Goal: Navigation & Orientation: Find specific page/section

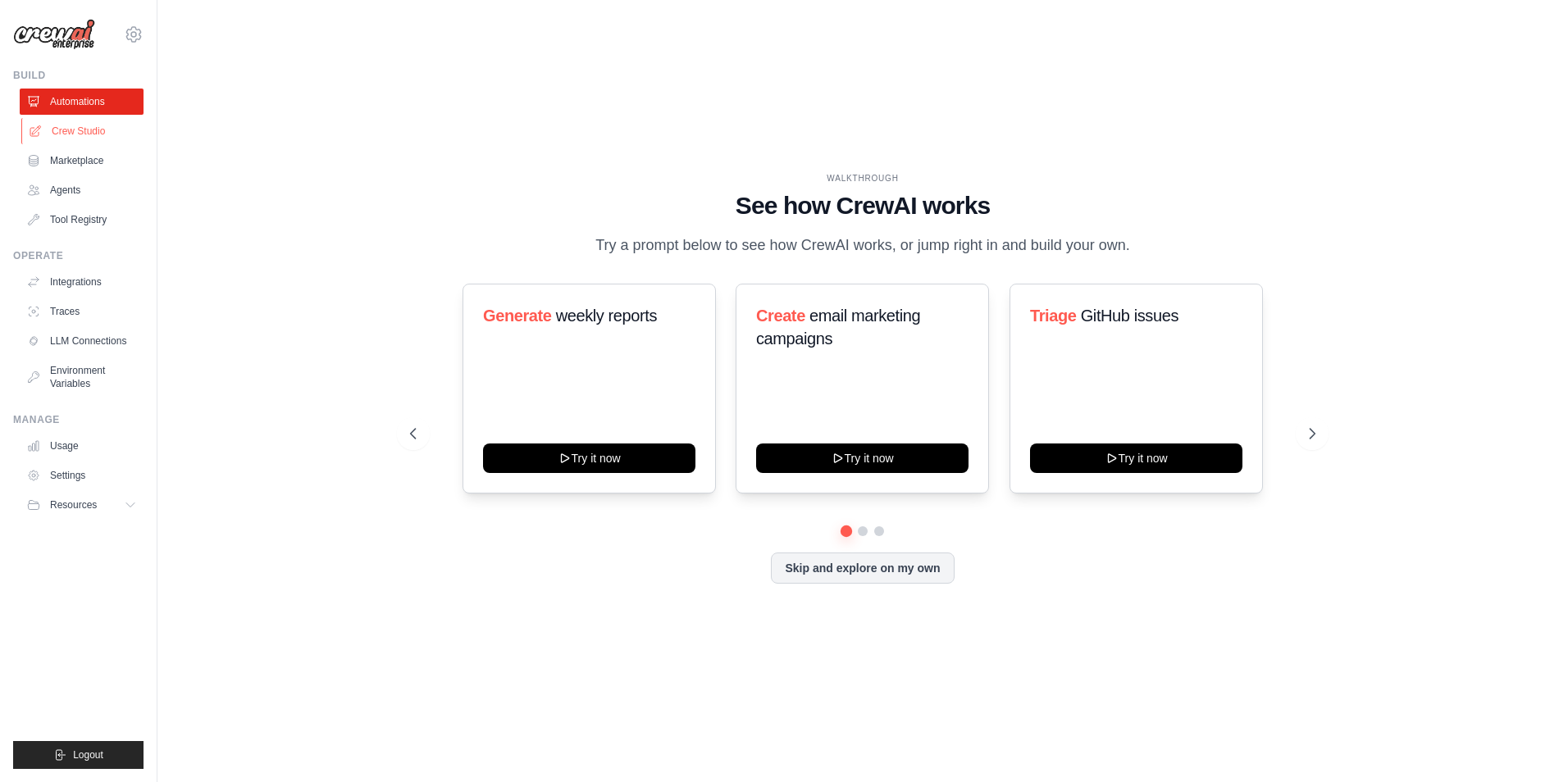
drag, startPoint x: 44, startPoint y: 132, endPoint x: 60, endPoint y: 131, distance: 16.0
click at [45, 131] on link "Crew Studio" at bounding box center [83, 131] width 124 height 26
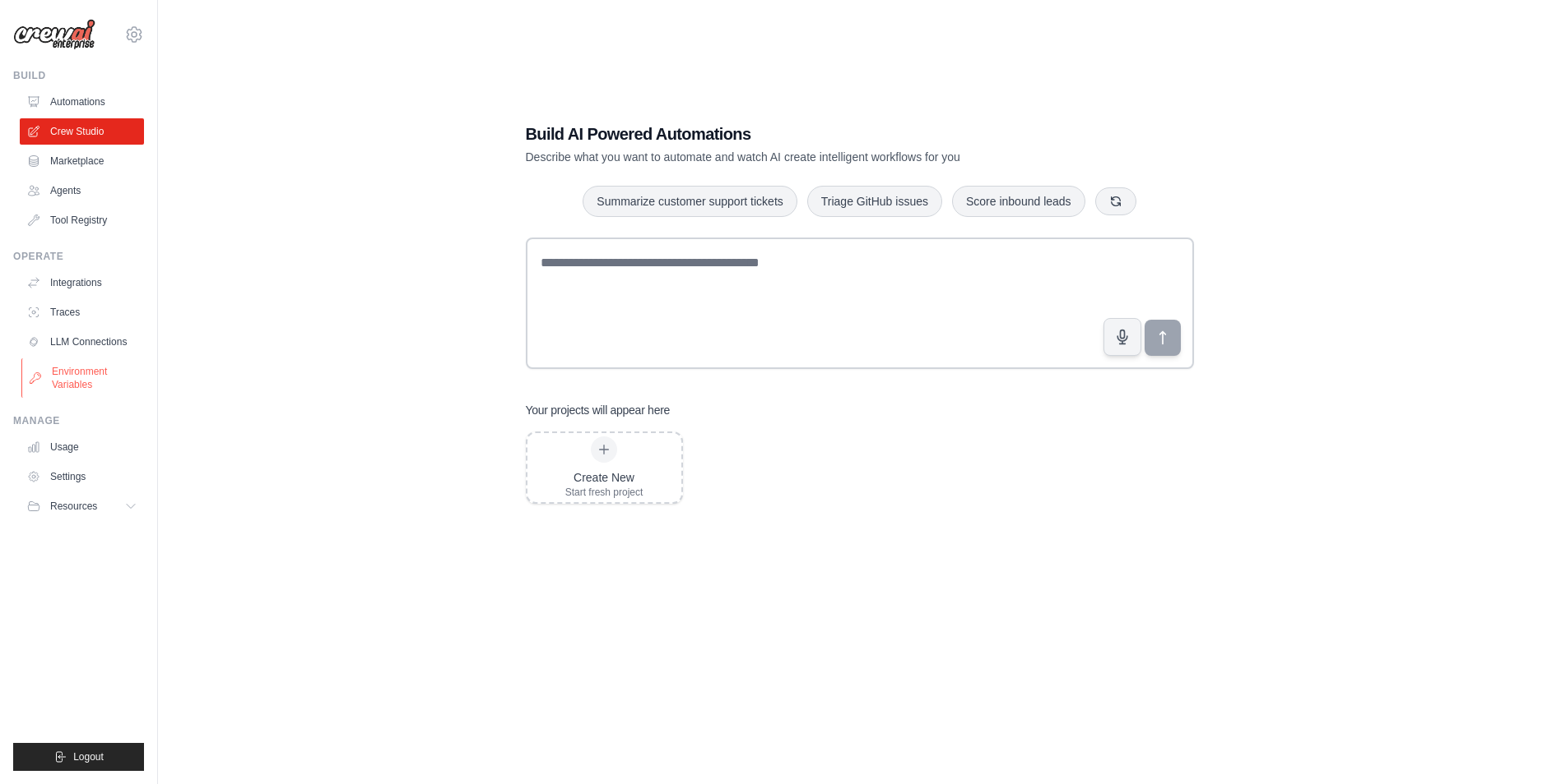
click at [74, 369] on link "Environment Variables" at bounding box center [83, 378] width 124 height 39
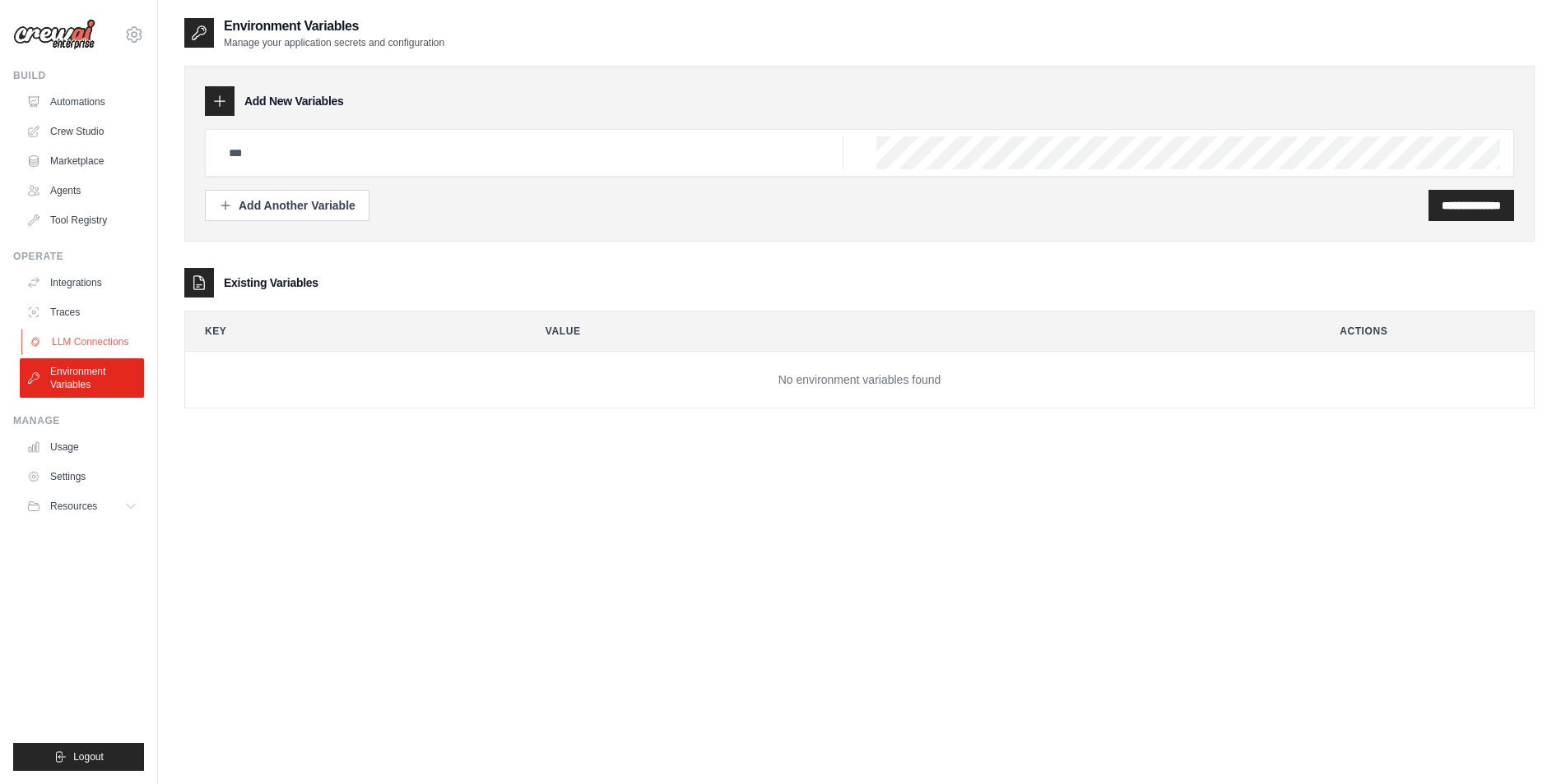
click at [87, 332] on link "LLM Connections" at bounding box center [83, 342] width 124 height 26
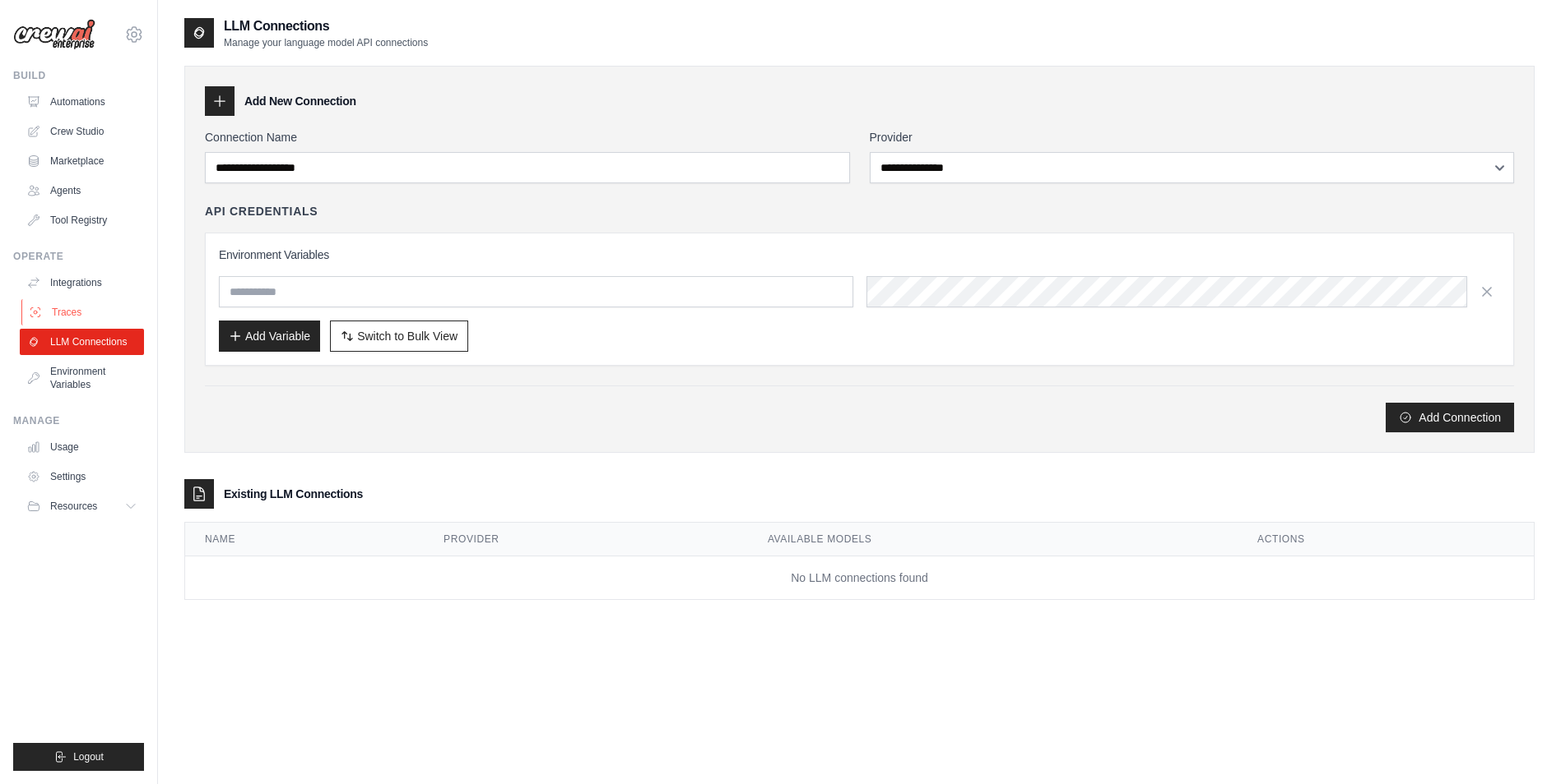
click at [70, 307] on link "Traces" at bounding box center [83, 312] width 124 height 26
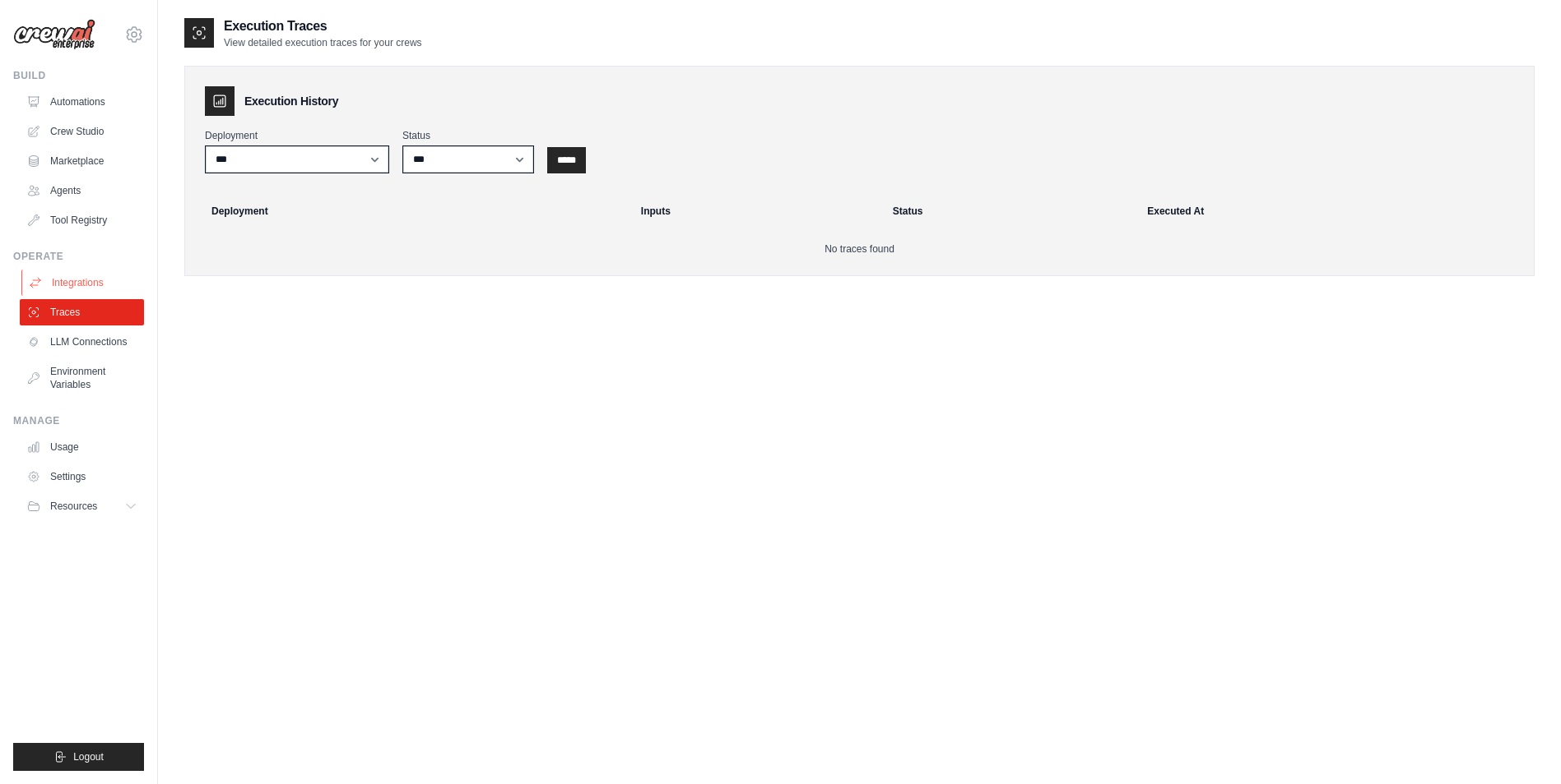
click at [78, 280] on link "Integrations" at bounding box center [83, 283] width 124 height 26
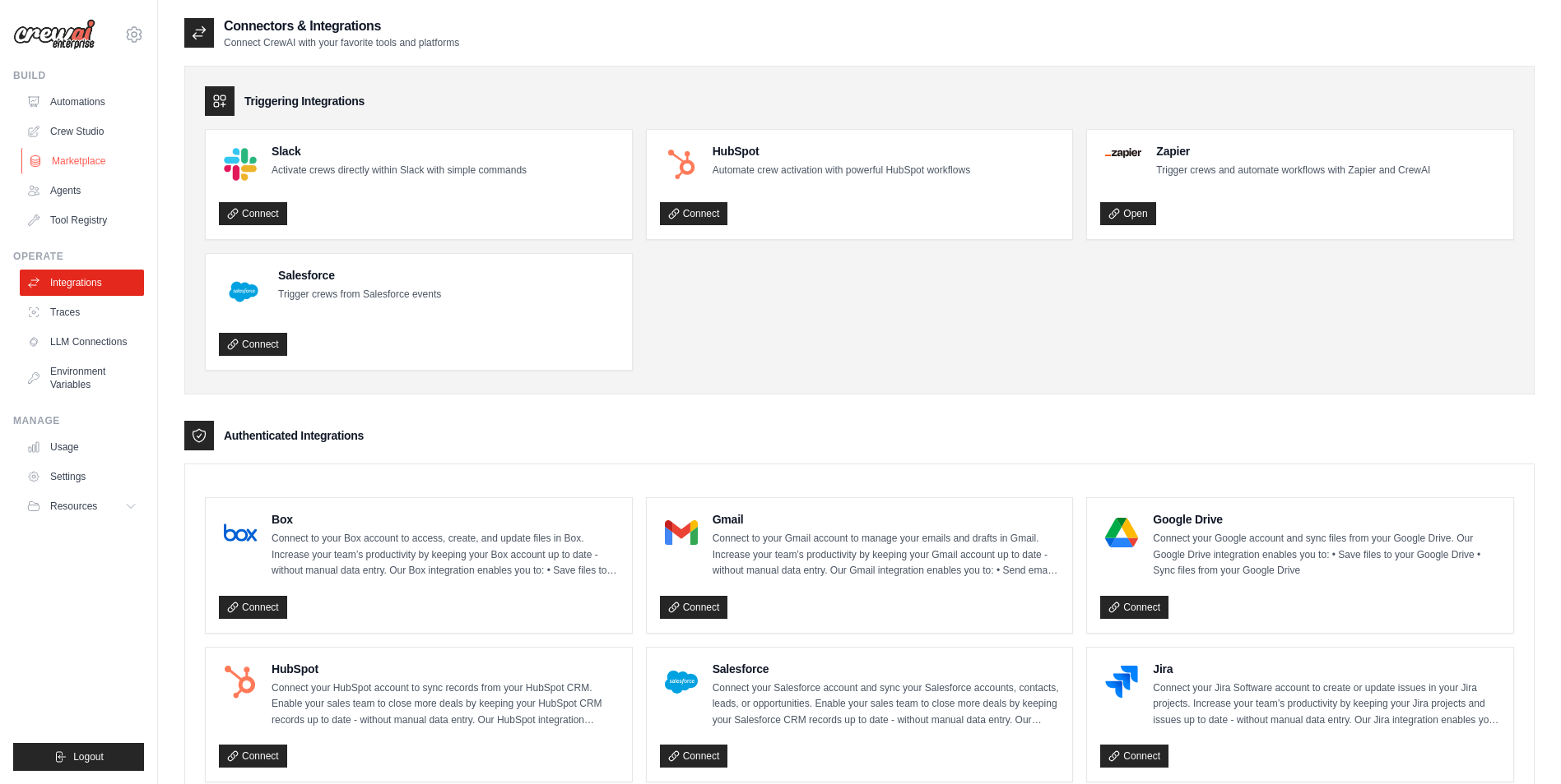
click at [79, 157] on link "Marketplace" at bounding box center [83, 161] width 124 height 26
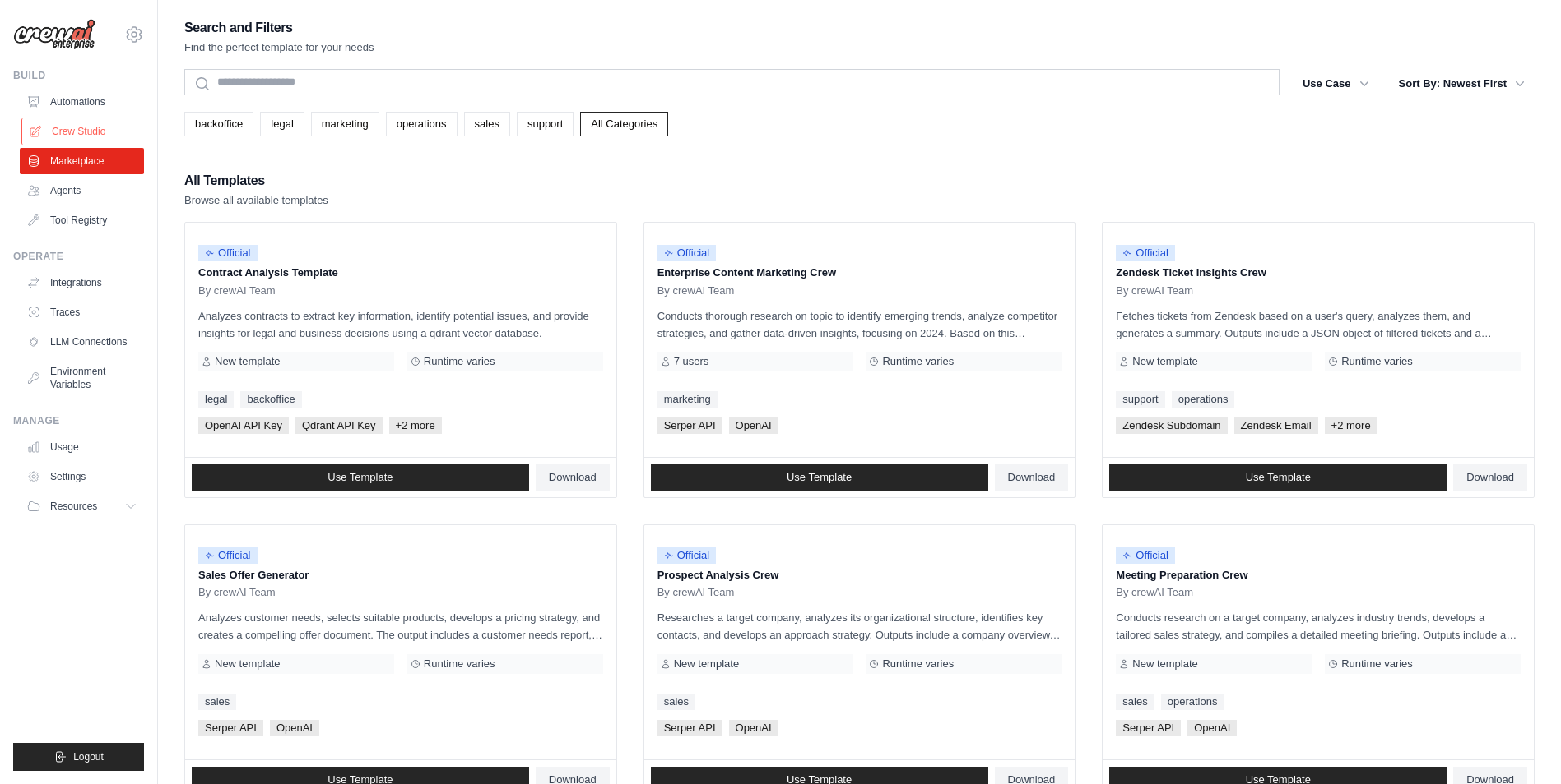
click at [65, 133] on link "Crew Studio" at bounding box center [83, 131] width 124 height 26
